Goal: Information Seeking & Learning: Learn about a topic

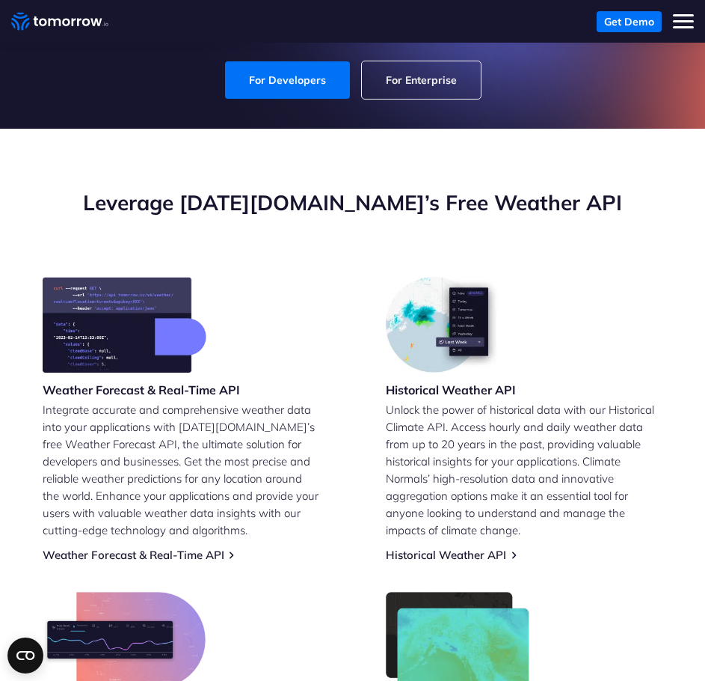
scroll to position [150, 0]
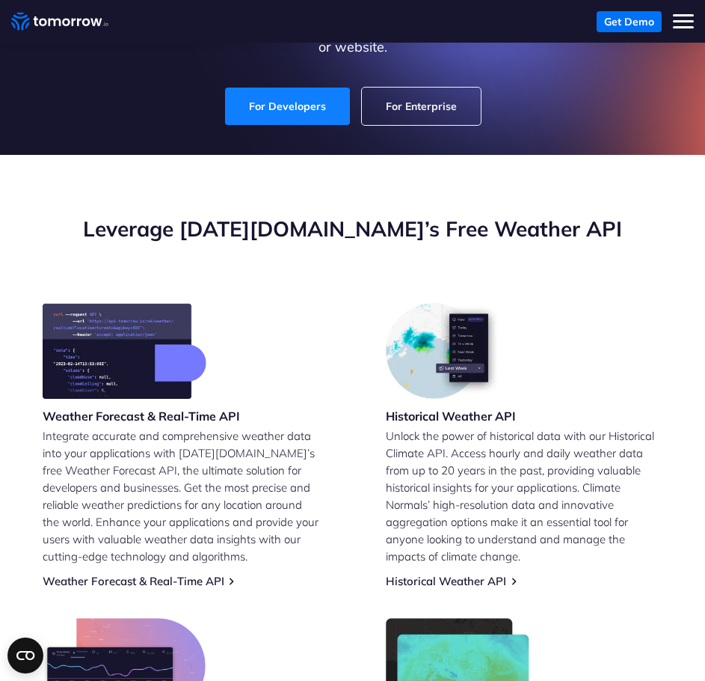
click at [300, 89] on link "For Developers" at bounding box center [287, 105] width 125 height 37
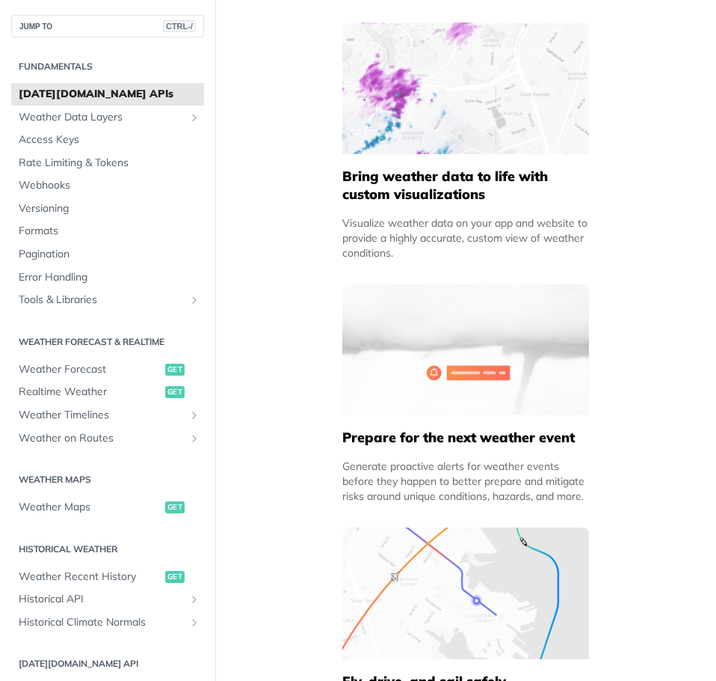
scroll to position [1870, 0]
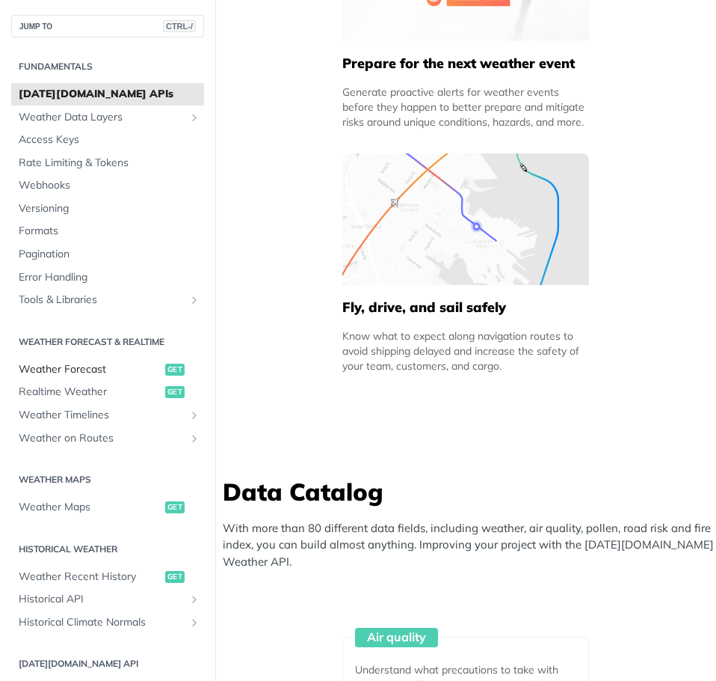
click at [92, 369] on span "Weather Forecast" at bounding box center [90, 369] width 143 height 15
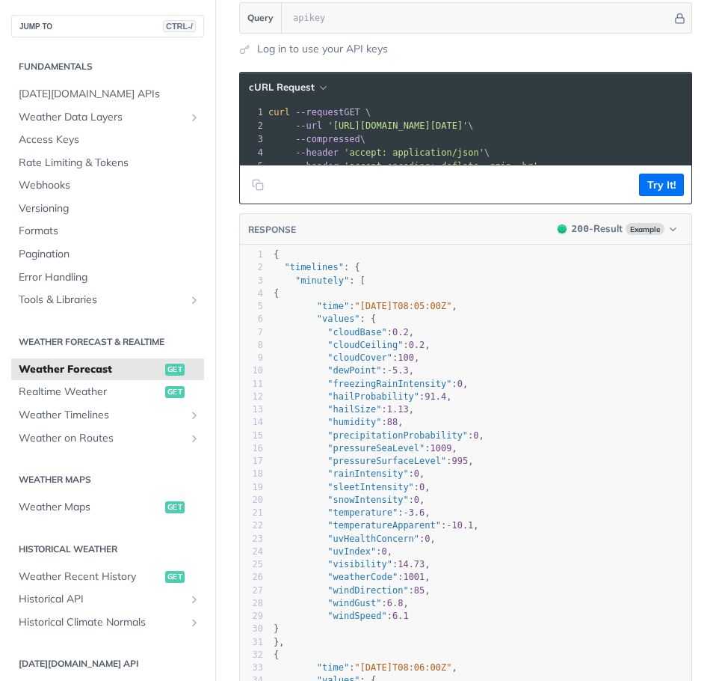
scroll to position [1421, 0]
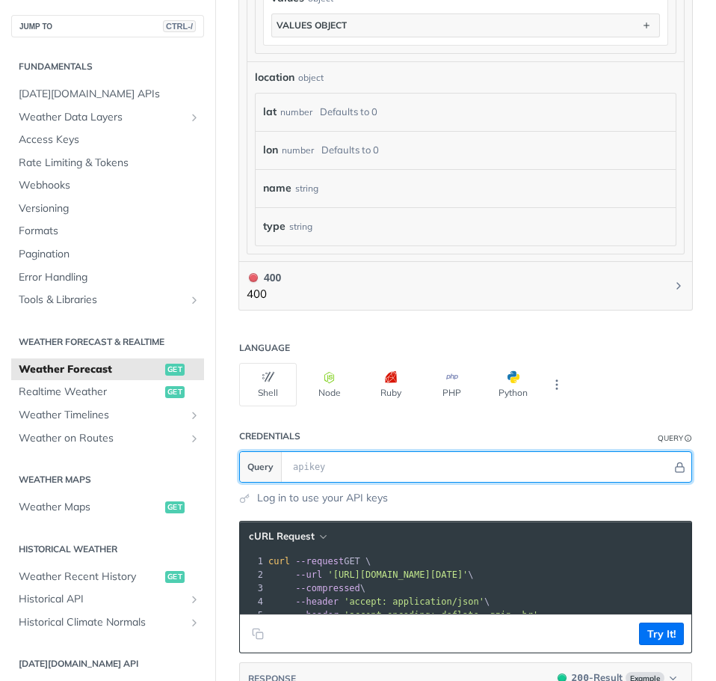
click at [324, 465] on input "text" at bounding box center [479, 467] width 387 height 30
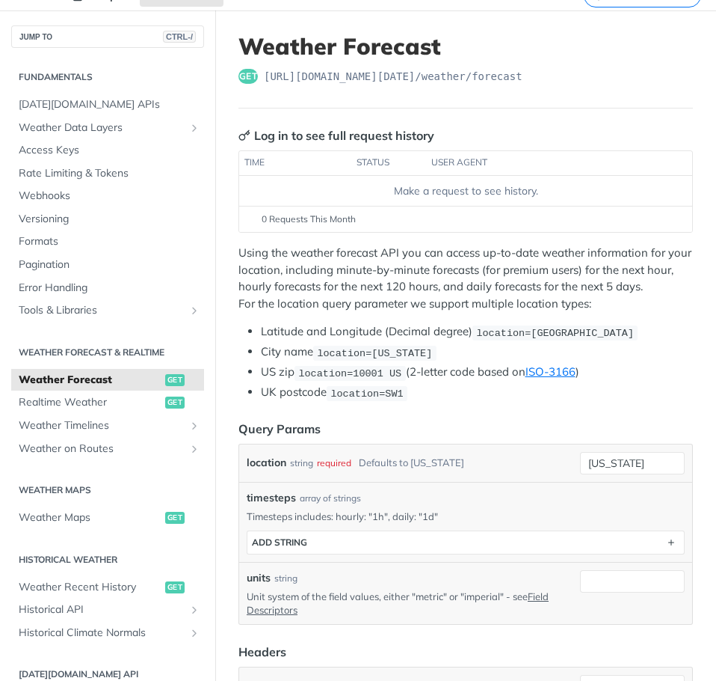
scroll to position [0, 0]
